Goal: Obtain resource: Obtain resource

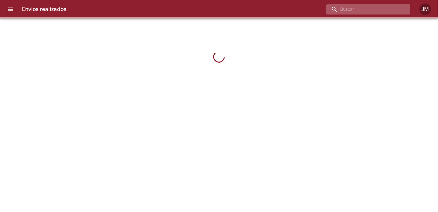
click at [369, 10] on input "buscar" at bounding box center [364, 9] width 74 height 10
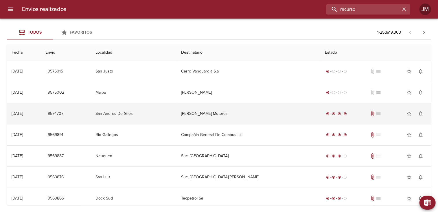
type input "recurso"
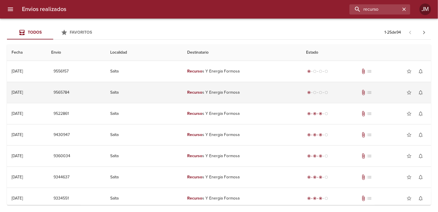
click at [94, 91] on td "9565784" at bounding box center [76, 92] width 59 height 21
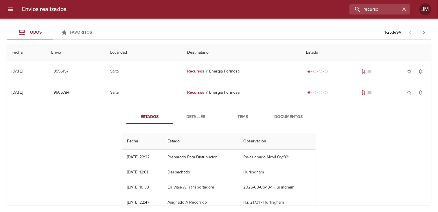
click at [280, 118] on span "Documentos" at bounding box center [288, 116] width 39 height 7
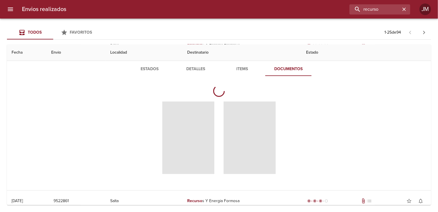
scroll to position [58, 0]
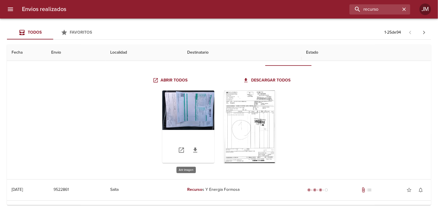
click at [184, 117] on div "Tabla de envíos del cliente" at bounding box center [188, 126] width 52 height 72
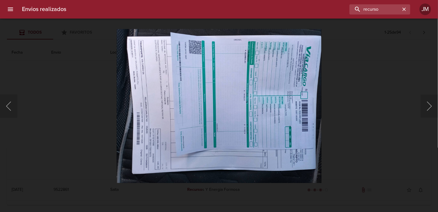
click at [229, 89] on img "Lightbox" at bounding box center [219, 106] width 205 height 154
click at [235, 111] on img "Lightbox" at bounding box center [219, 106] width 205 height 154
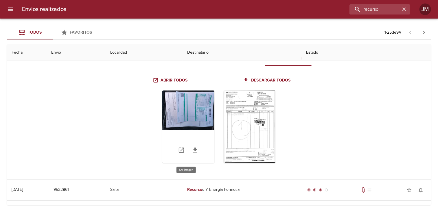
click at [176, 99] on div "Tabla de envíos del cliente" at bounding box center [188, 126] width 52 height 72
click at [195, 151] on icon "Tabla de envíos del cliente" at bounding box center [195, 149] width 7 height 7
